Goal: Transaction & Acquisition: Purchase product/service

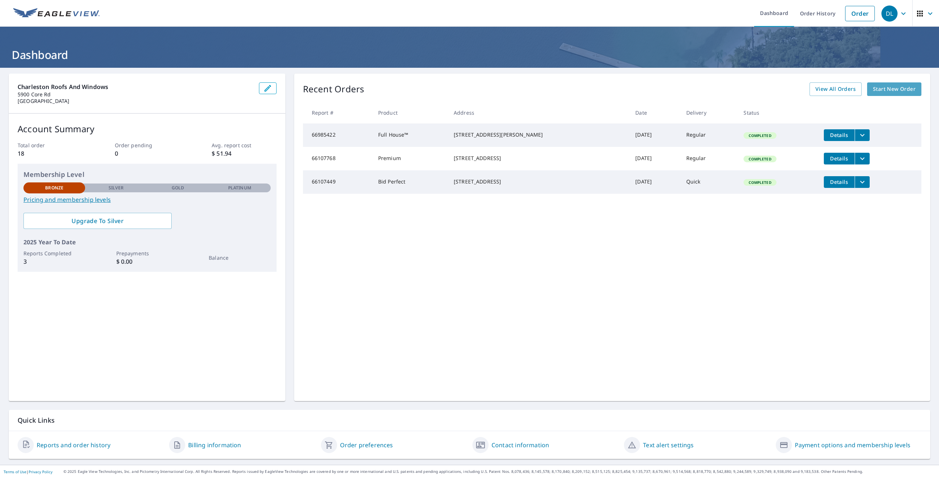
click at [879, 84] on link "Start New Order" at bounding box center [894, 89] width 54 height 14
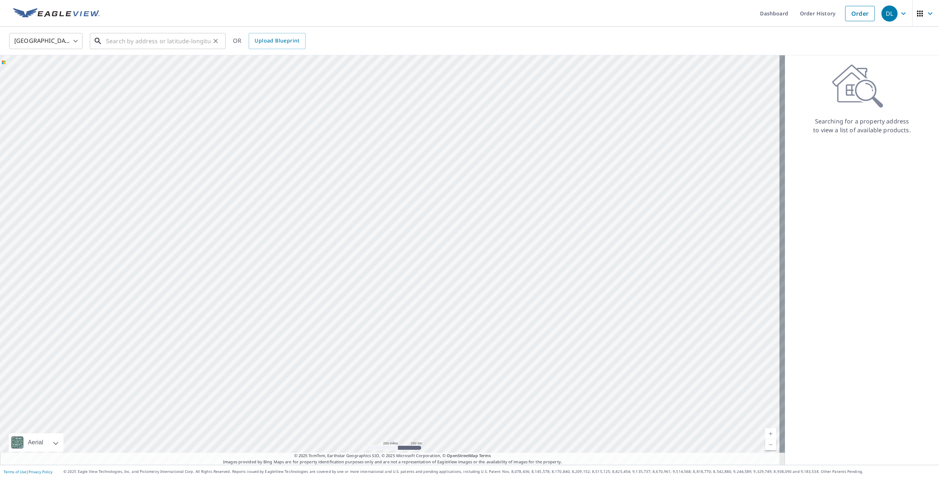
click at [144, 45] on input "text" at bounding box center [158, 41] width 104 height 21
click at [158, 65] on span "3180 Negaunee Trl" at bounding box center [161, 62] width 115 height 9
type input "[STREET_ADDRESS]"
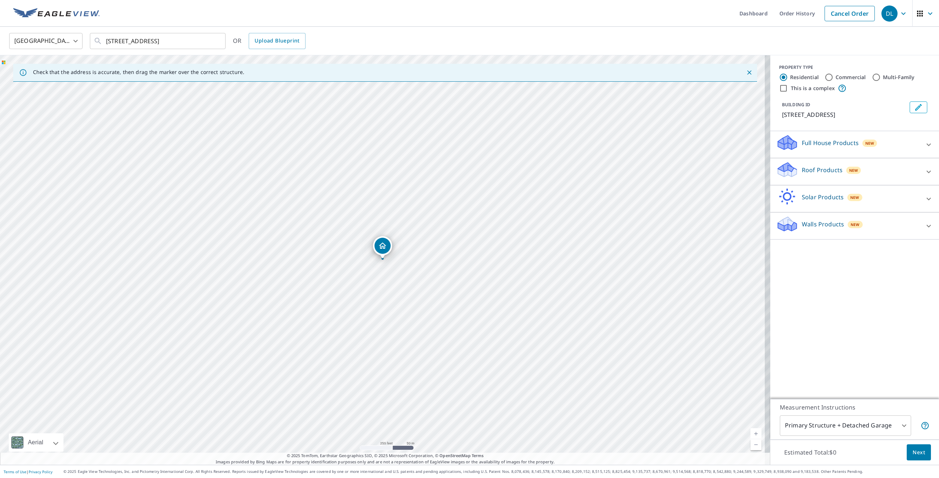
click at [753, 432] on link "Current Level 17, Zoom In" at bounding box center [755, 434] width 11 height 11
click at [753, 432] on link "Current Level 18, Zoom In" at bounding box center [755, 434] width 11 height 11
click at [753, 432] on link "Current Level 19, Zoom In" at bounding box center [755, 434] width 11 height 11
click at [753, 432] on link "Current Level 20, Zoom In Disabled" at bounding box center [755, 434] width 11 height 11
click at [924, 143] on icon at bounding box center [928, 144] width 9 height 9
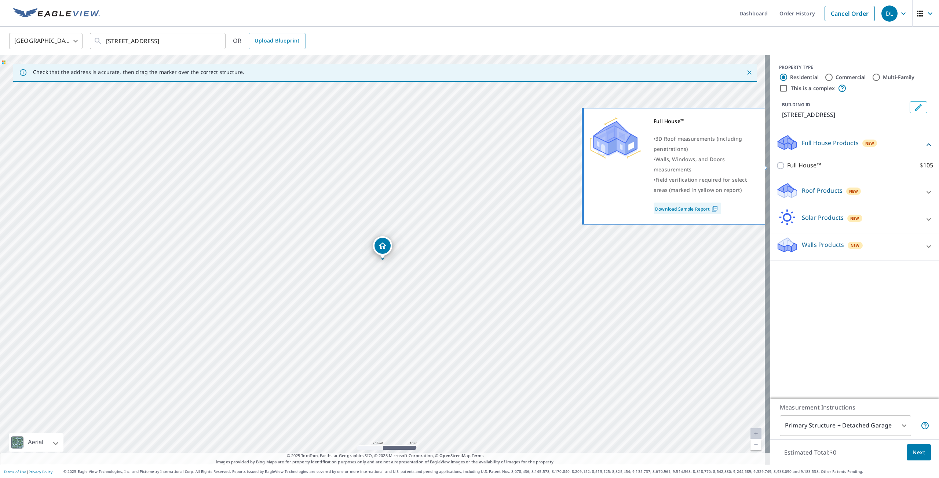
click at [808, 164] on p "Full House™" at bounding box center [804, 165] width 34 height 9
click at [787, 164] on input "Full House™ $105" at bounding box center [781, 165] width 11 height 9
checkbox input "true"
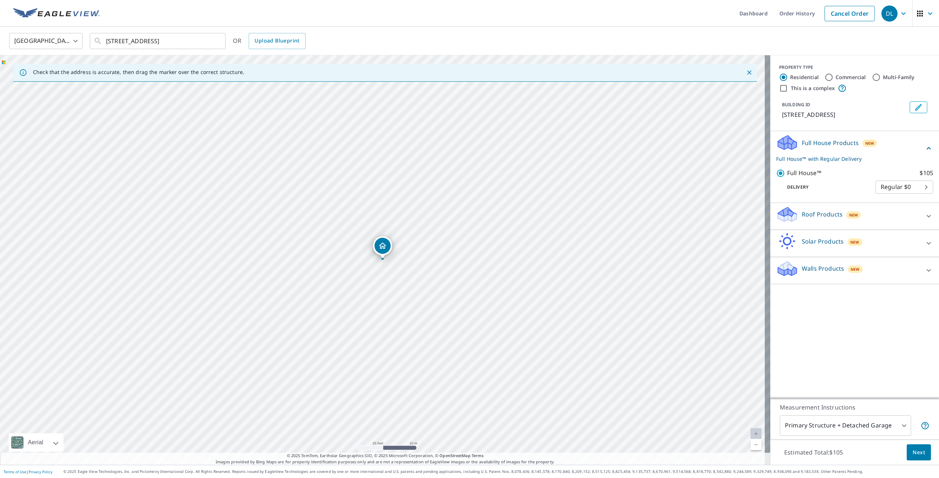
click at [917, 454] on span "Next" at bounding box center [918, 452] width 12 height 9
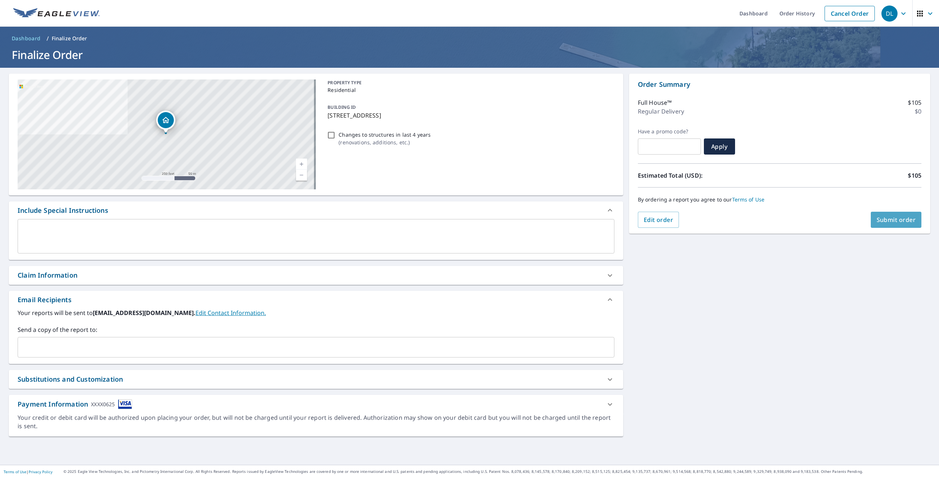
click at [888, 221] on span "Submit order" at bounding box center [895, 220] width 39 height 8
